Goal: Find specific page/section: Find specific page/section

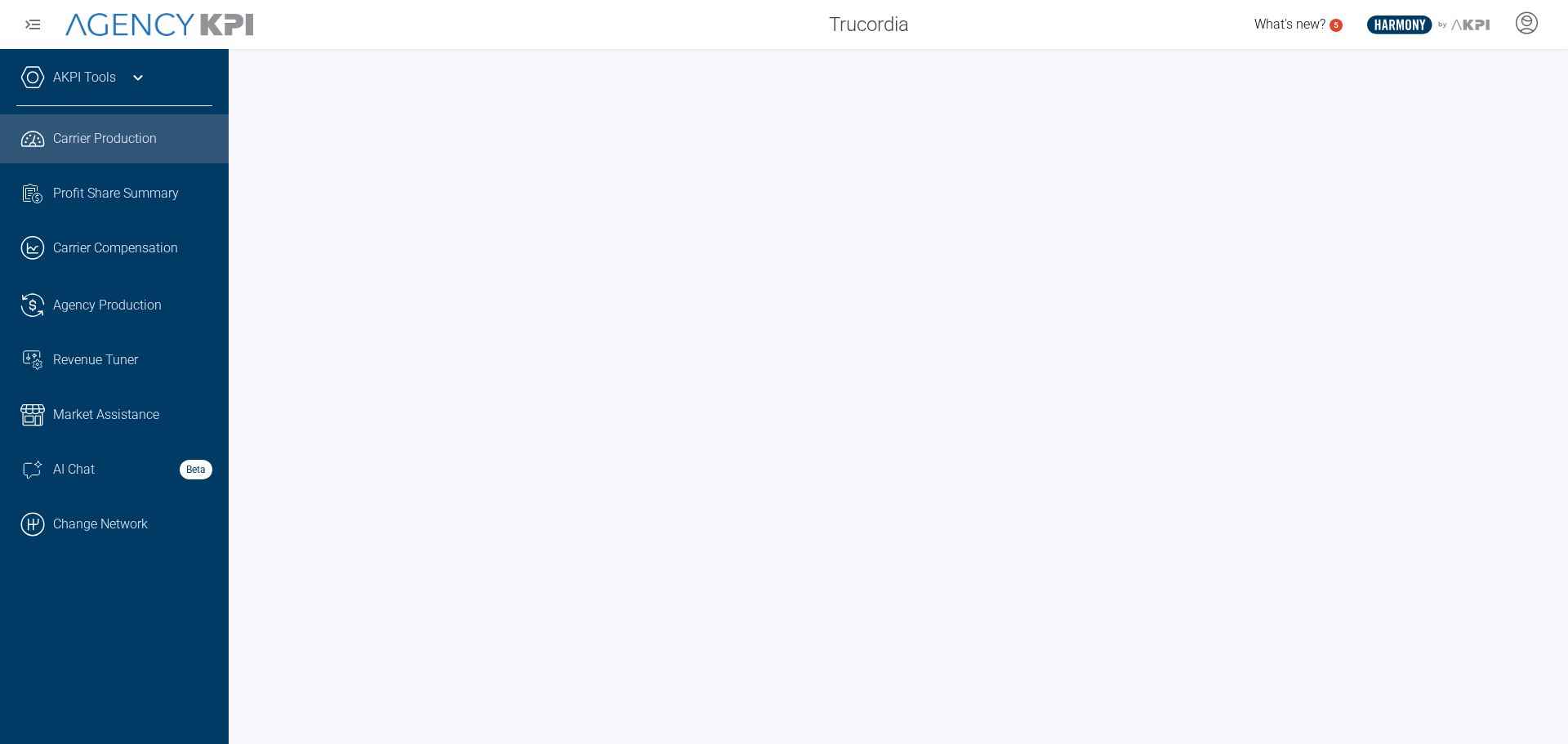
click at [86, 81] on link "AKPI Tools" at bounding box center [84, 78] width 63 height 20
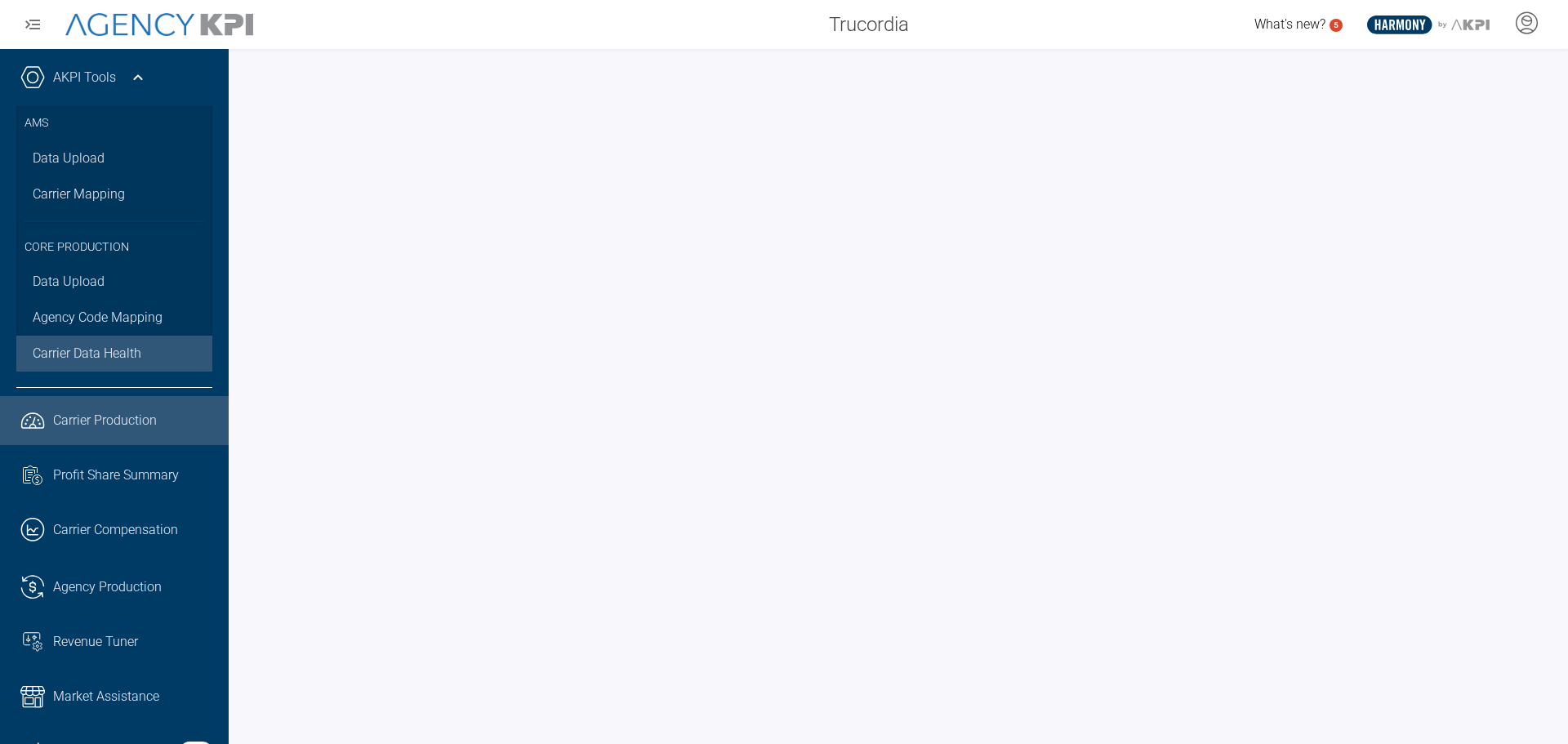
click at [93, 346] on span "Carrier Data Health" at bounding box center [86, 354] width 108 height 20
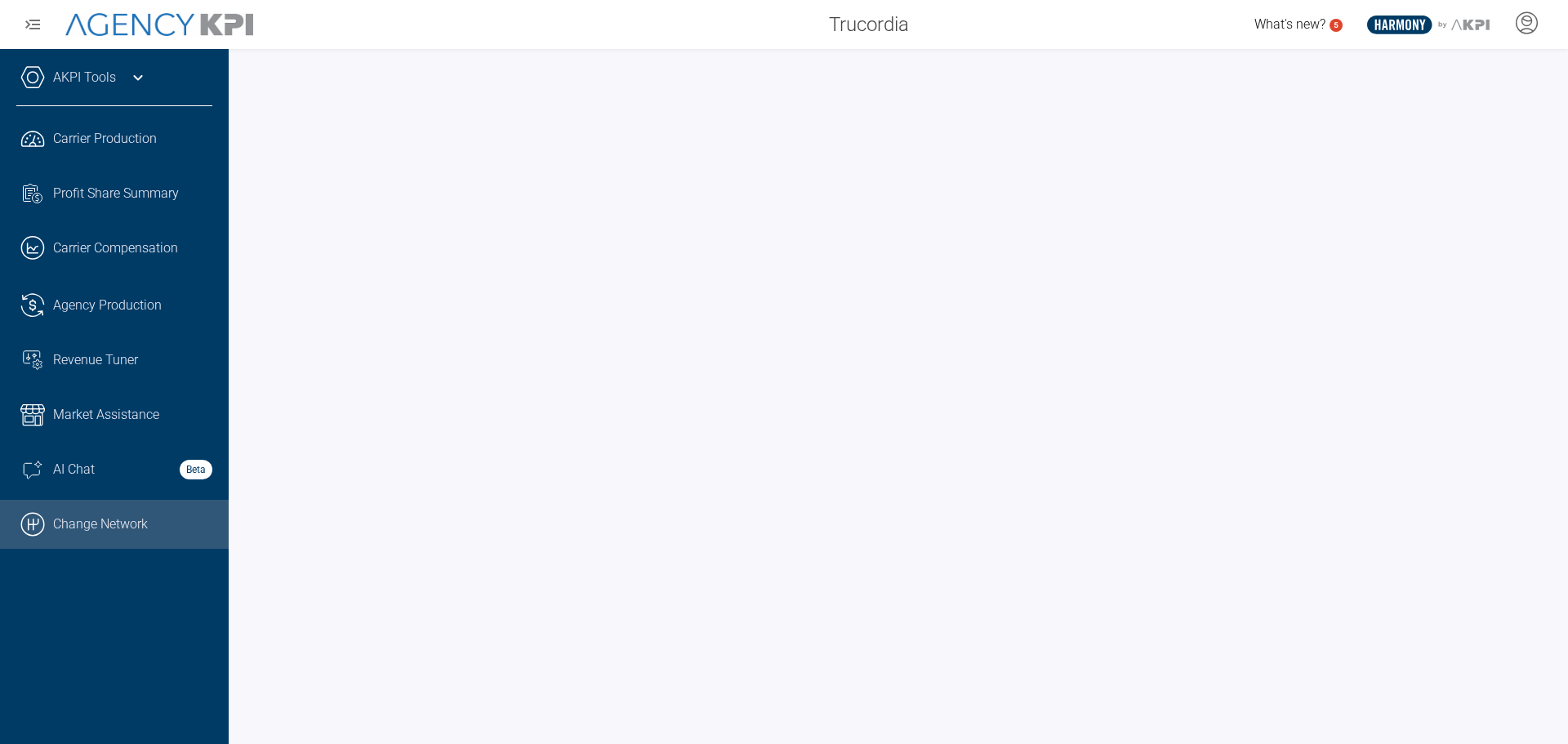
click at [88, 525] on link ".cls-1{fill:none;stroke:#000;stroke-linecap:round;stroke-linejoin:round;stroke-…" at bounding box center [114, 524] width 228 height 49
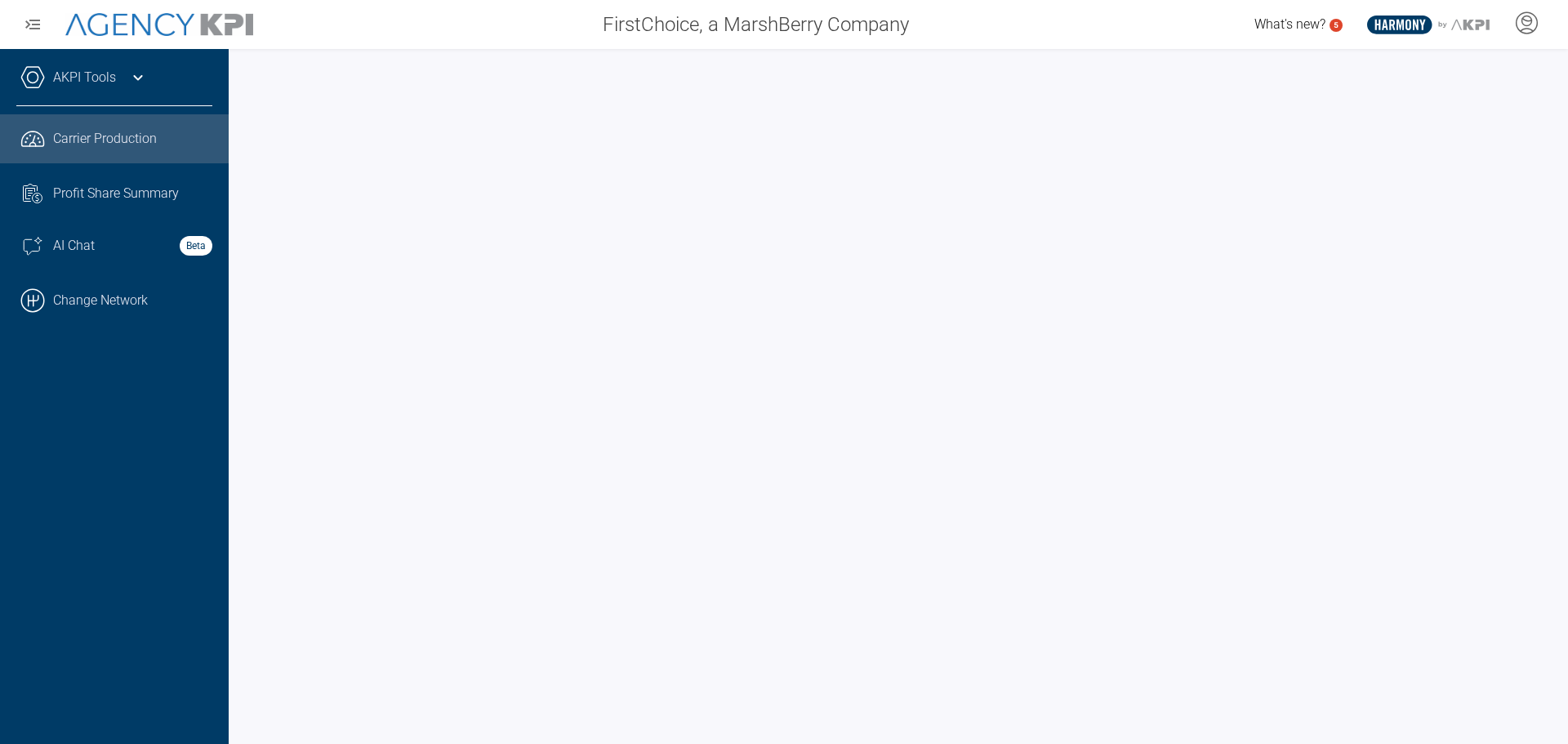
click at [99, 74] on link "AKPI Tools" at bounding box center [84, 78] width 63 height 20
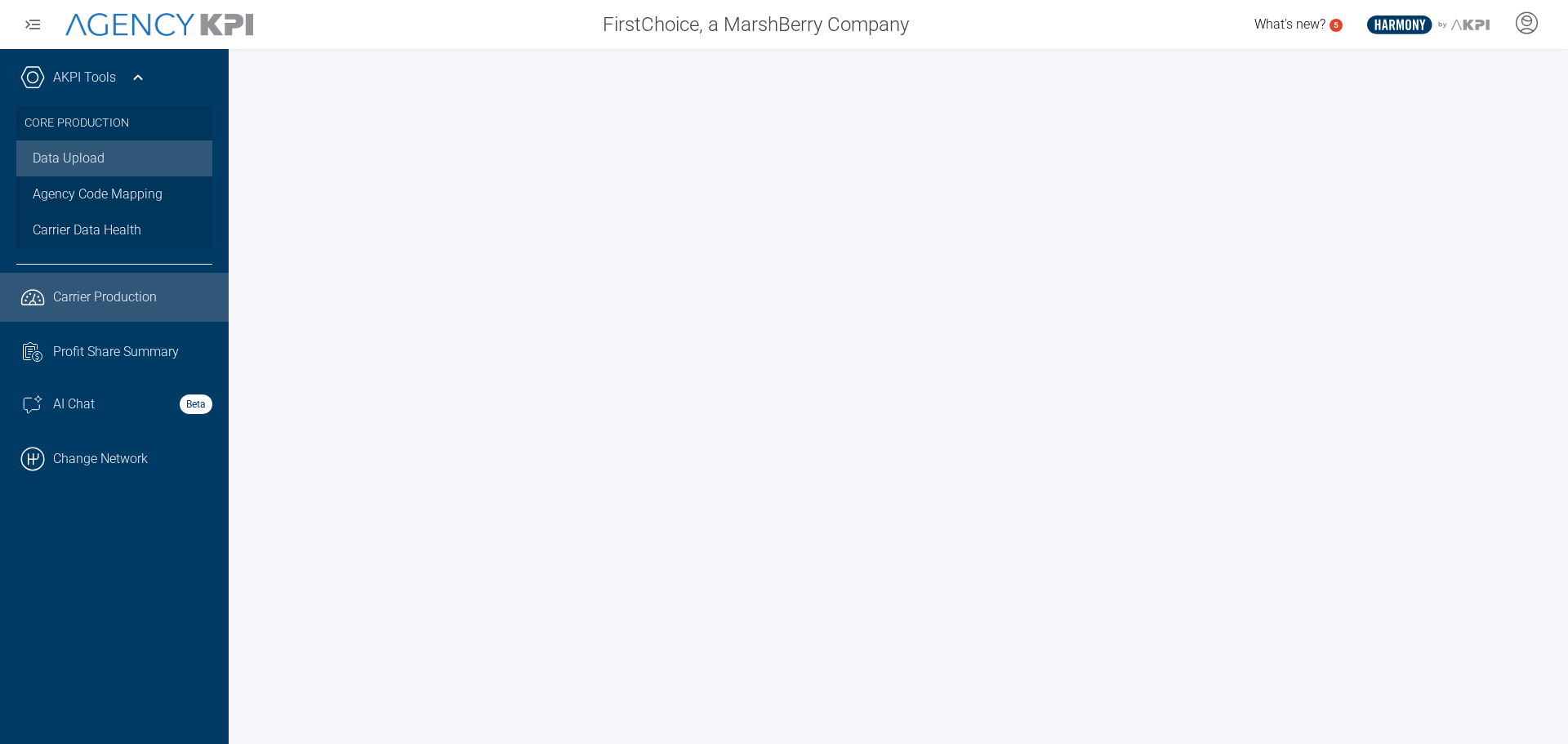
click at [87, 157] on link "Data Upload" at bounding box center [114, 159] width 196 height 36
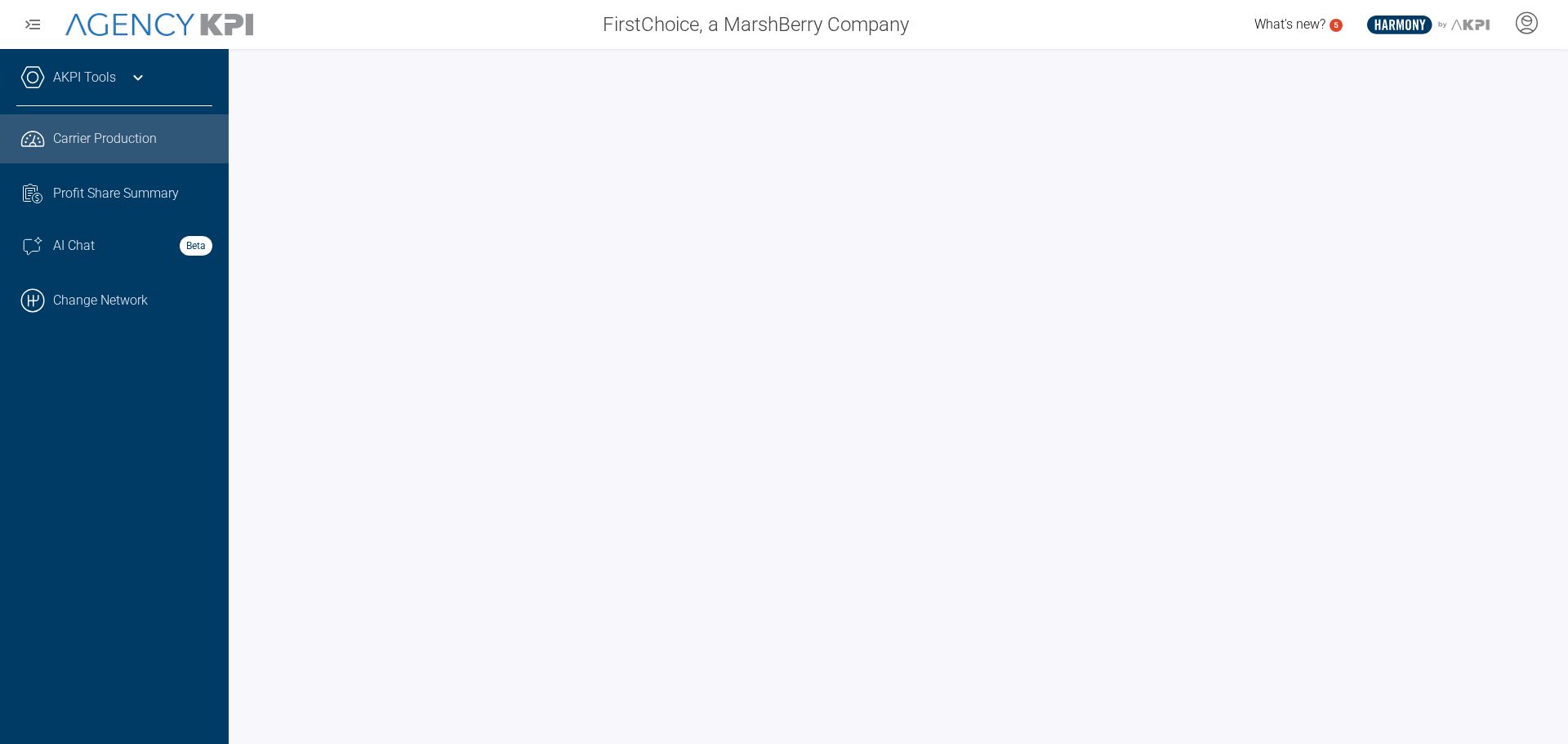
click at [86, 88] on div "AKPI Tools" at bounding box center [114, 86] width 196 height 41
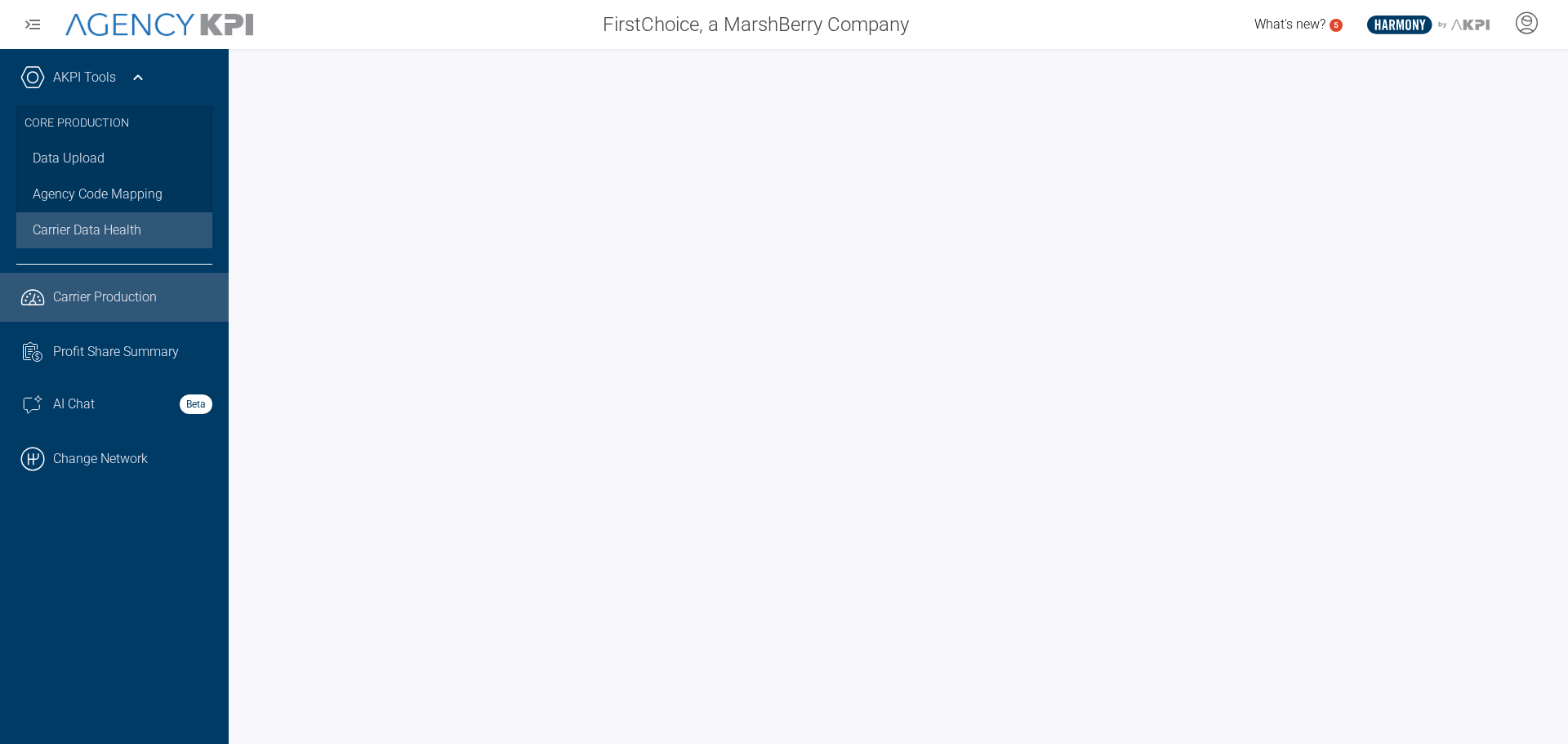
click at [83, 229] on span "Carrier Data Health" at bounding box center [86, 230] width 108 height 20
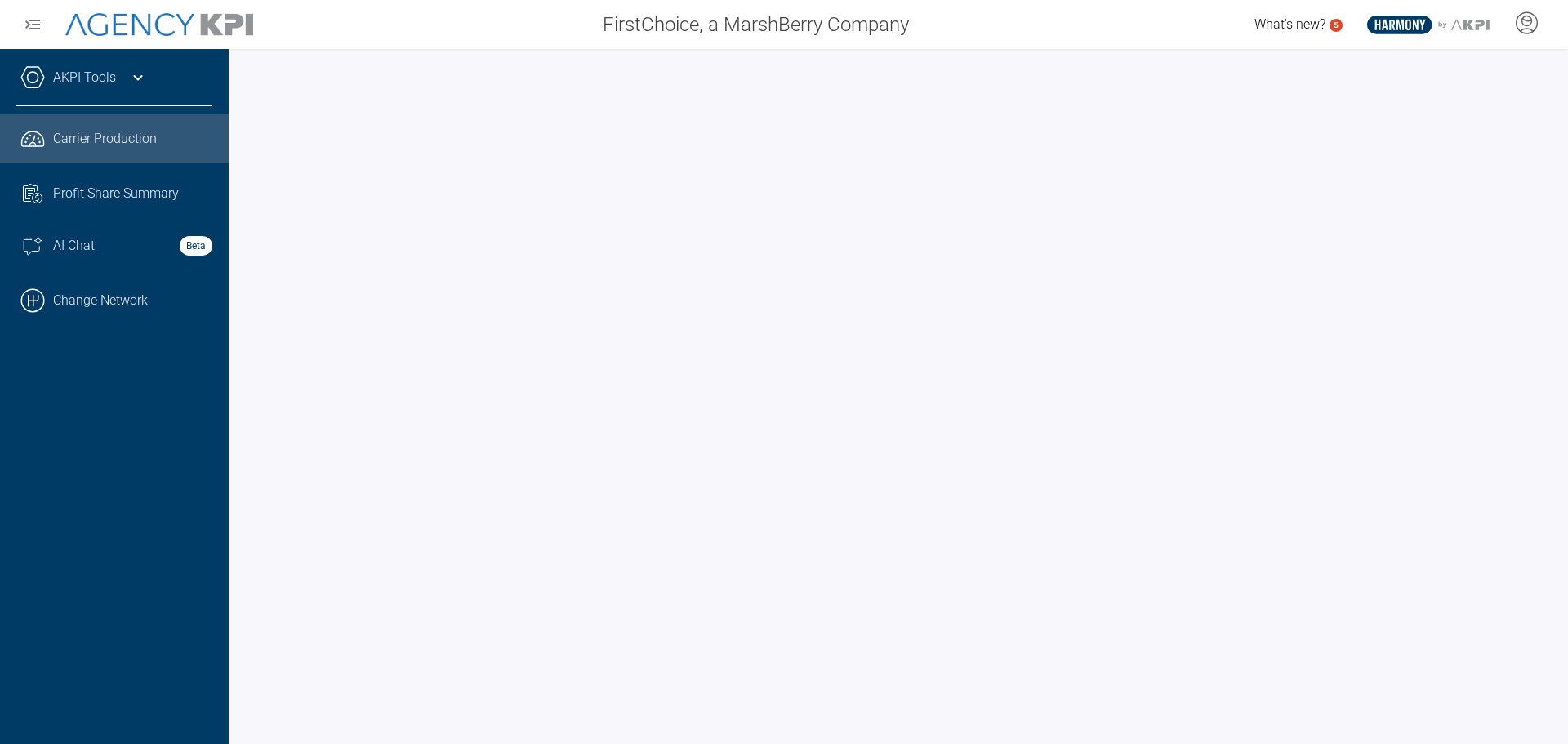
click at [73, 143] on span "Carrier Production" at bounding box center [105, 139] width 104 height 20
